Goal: Find specific page/section: Find specific page/section

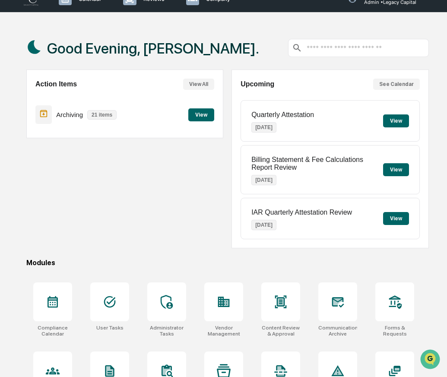
scroll to position [16, 0]
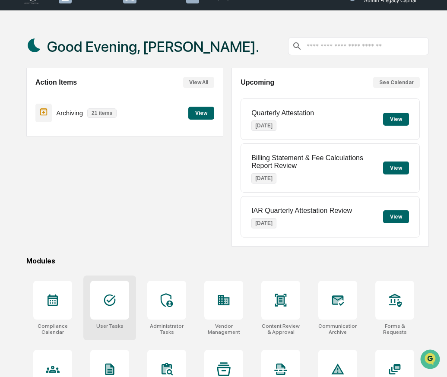
click at [121, 302] on div at bounding box center [109, 300] width 39 height 39
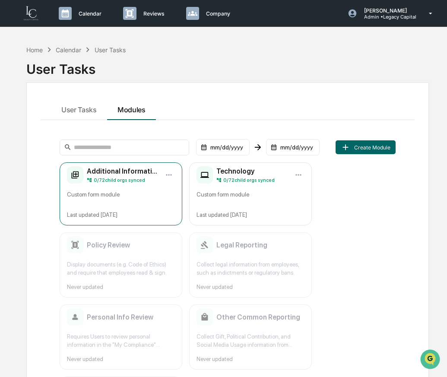
click at [149, 204] on div "Custom form module" at bounding box center [121, 197] width 108 height 14
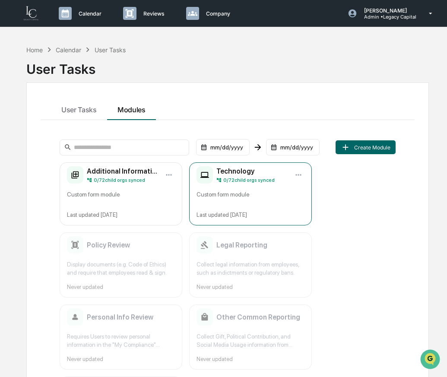
click at [256, 206] on div "Technology 0 / 72 child orgs synced Custom form module Last updated Sep 11, 2025" at bounding box center [250, 193] width 123 height 63
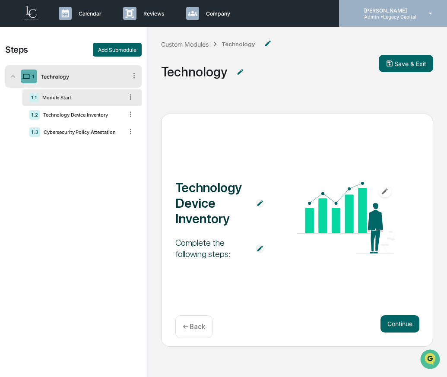
click at [392, 14] on p "Admin • Legacy Capital" at bounding box center [386, 17] width 59 height 6
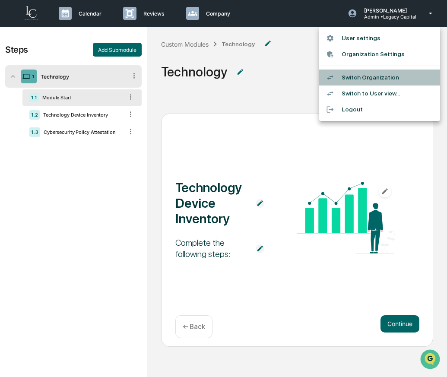
click at [380, 73] on li "Switch Organization" at bounding box center [379, 78] width 121 height 16
